Goal: Task Accomplishment & Management: Complete application form

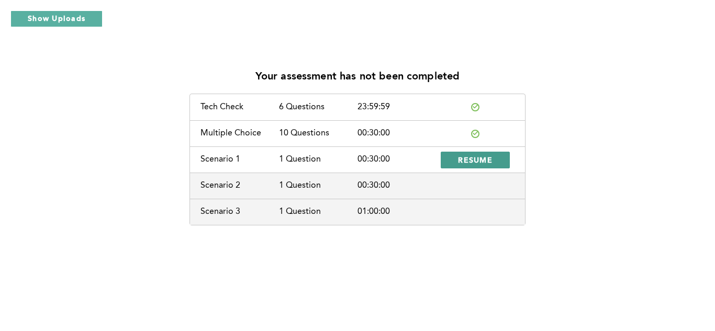
click at [463, 166] on button "RESUME" at bounding box center [475, 160] width 69 height 17
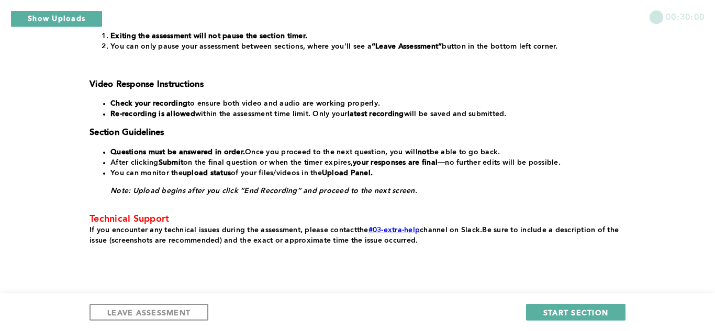
scroll to position [273, 0]
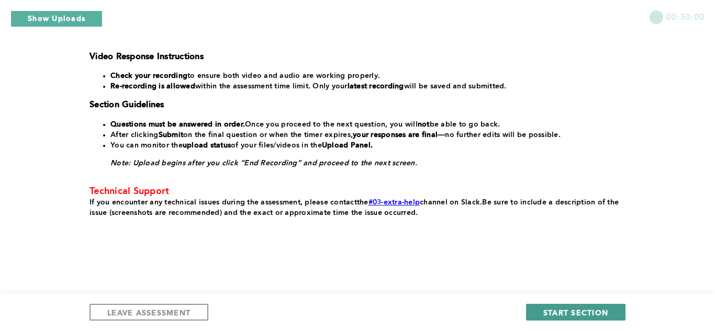
click at [576, 317] on span "START SECTION" at bounding box center [575, 313] width 65 height 10
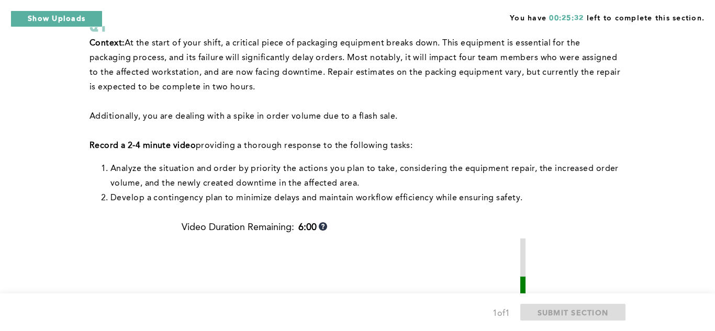
scroll to position [84, 0]
drag, startPoint x: 656, startPoint y: 123, endPoint x: 655, endPoint y: 170, distance: 46.6
click at [655, 170] on div "You have 00:11:33 left to complete this section. Q1 Context: At the start of yo…" at bounding box center [357, 277] width 715 height 722
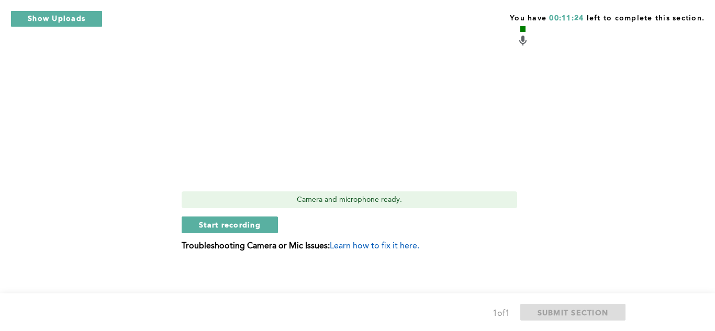
scroll to position [382, 0]
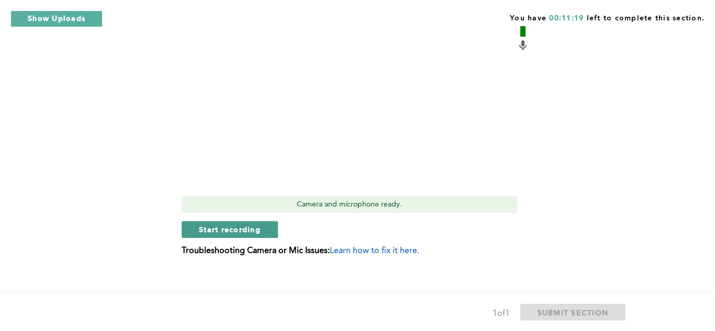
click at [249, 233] on span "Start recording" at bounding box center [230, 230] width 62 height 10
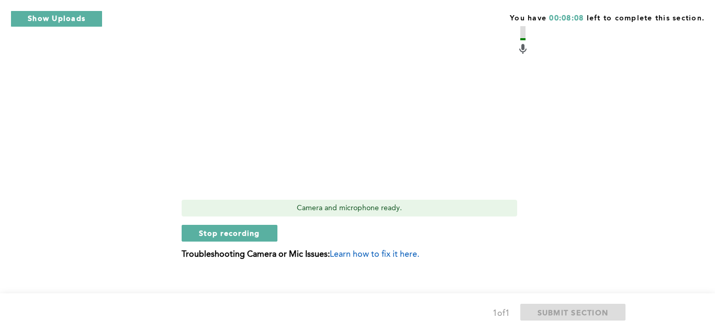
scroll to position [391, 0]
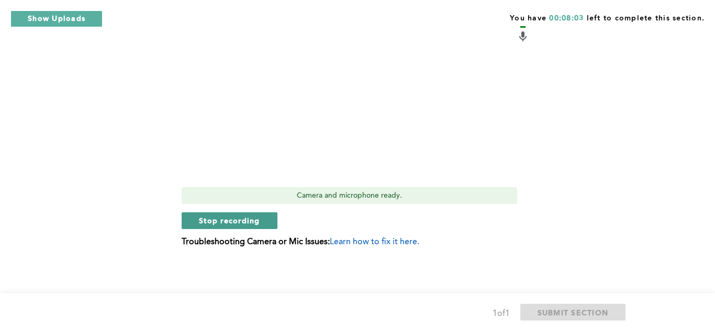
click at [216, 225] on span "Stop recording" at bounding box center [229, 221] width 61 height 10
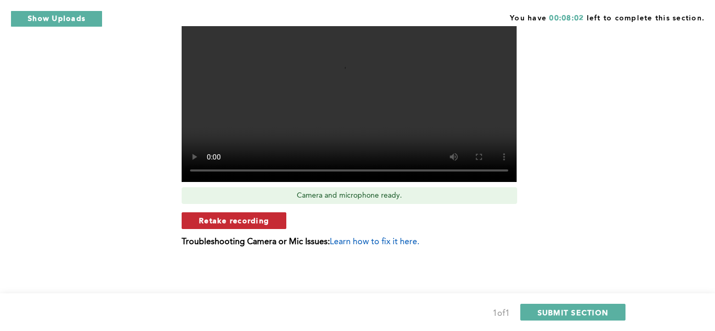
click at [221, 222] on span "Retake recording" at bounding box center [234, 221] width 70 height 10
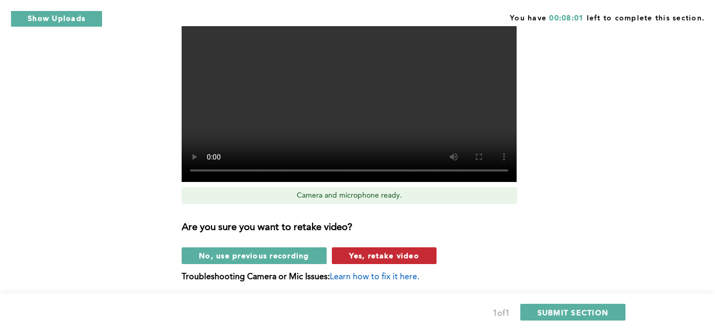
click at [388, 253] on span "Yes, retake video" at bounding box center [384, 256] width 70 height 10
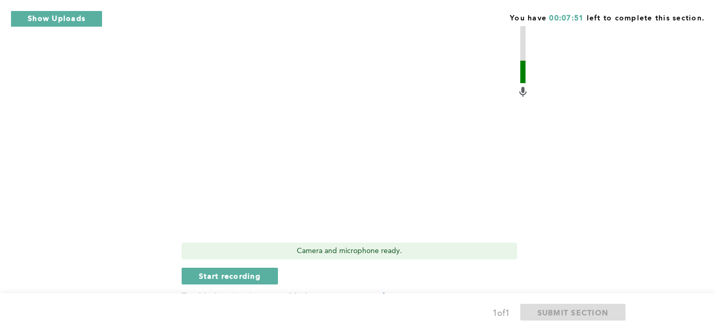
scroll to position [337, 0]
click at [203, 272] on span "Start recording" at bounding box center [230, 275] width 62 height 10
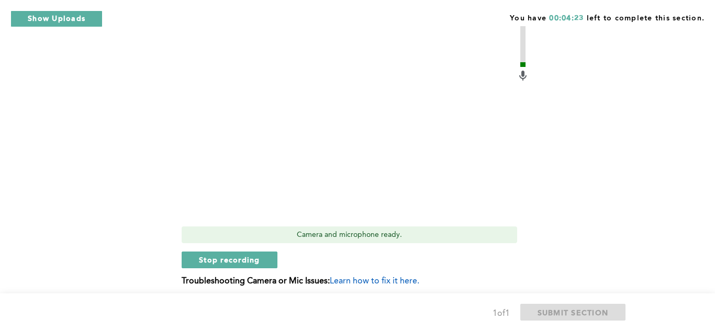
scroll to position [391, 0]
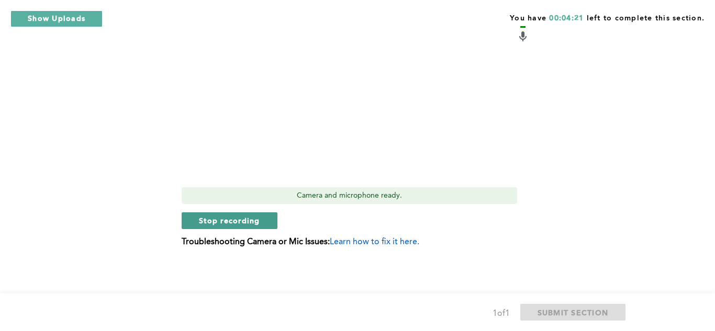
click at [232, 226] on button "Stop recording" at bounding box center [230, 220] width 96 height 17
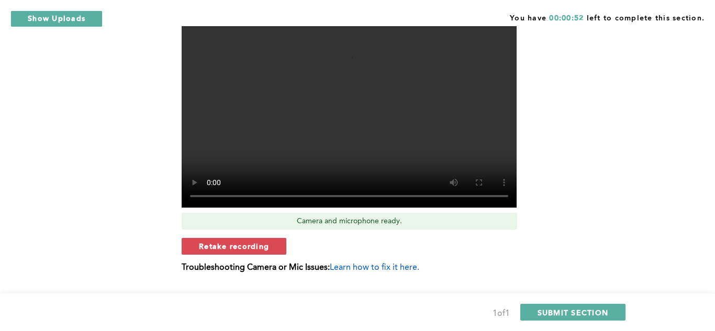
scroll to position [367, 0]
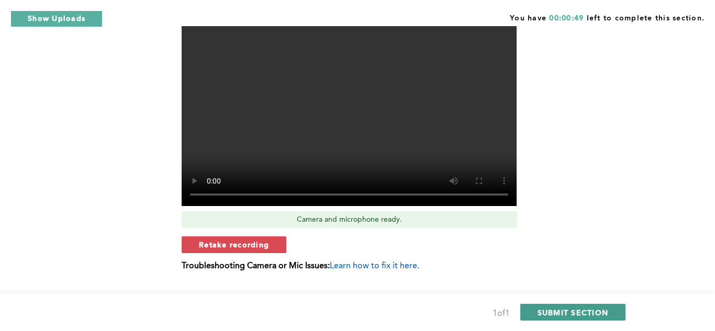
click at [556, 315] on span "SUBMIT SECTION" at bounding box center [573, 313] width 71 height 10
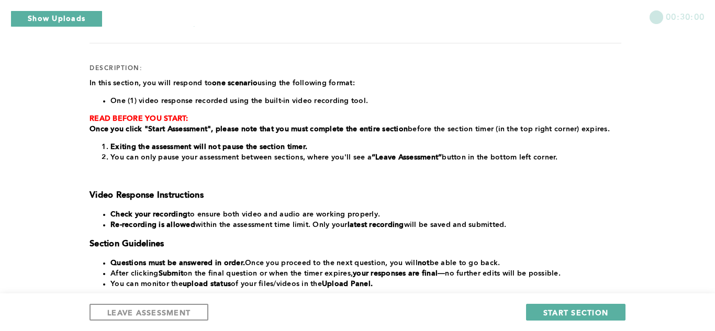
scroll to position [0, 0]
